Goal: Task Accomplishment & Management: Manage account settings

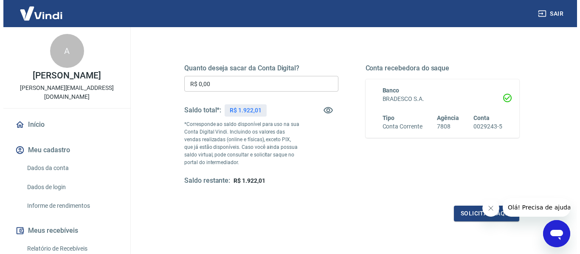
scroll to position [127, 0]
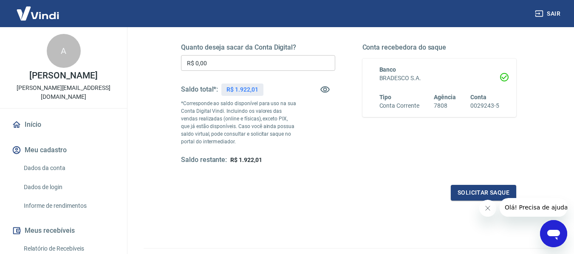
click at [266, 68] on input "R$ 0,00" at bounding box center [258, 63] width 154 height 16
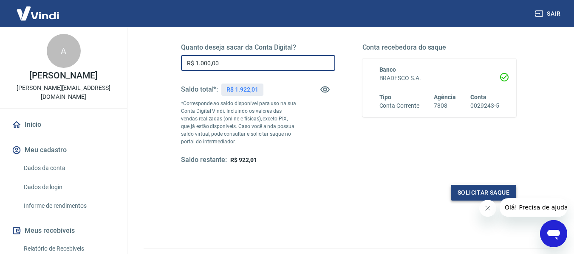
type input "R$ 1.000,00"
click at [466, 190] on button "Solicitar saque" at bounding box center [483, 193] width 65 height 16
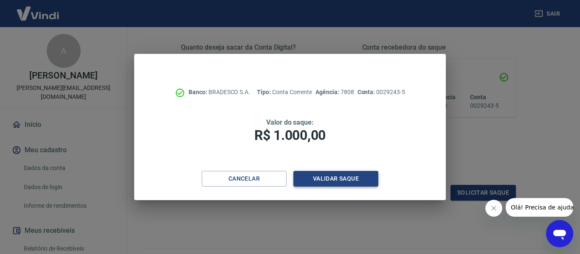
click at [354, 178] on button "Validar saque" at bounding box center [335, 179] width 85 height 16
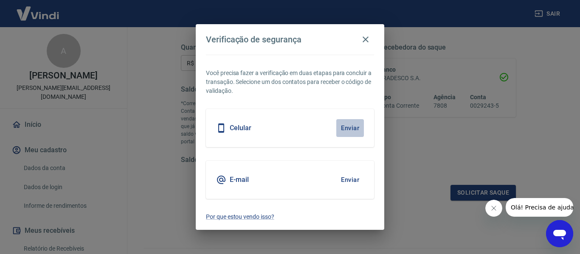
click at [350, 127] on button "Enviar" at bounding box center [350, 128] width 28 height 18
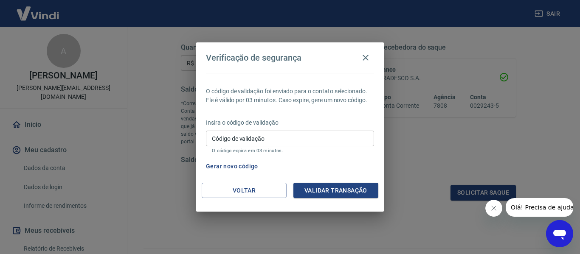
click at [299, 136] on input "Código de validação" at bounding box center [290, 139] width 168 height 16
